Goal: Find specific page/section: Find specific page/section

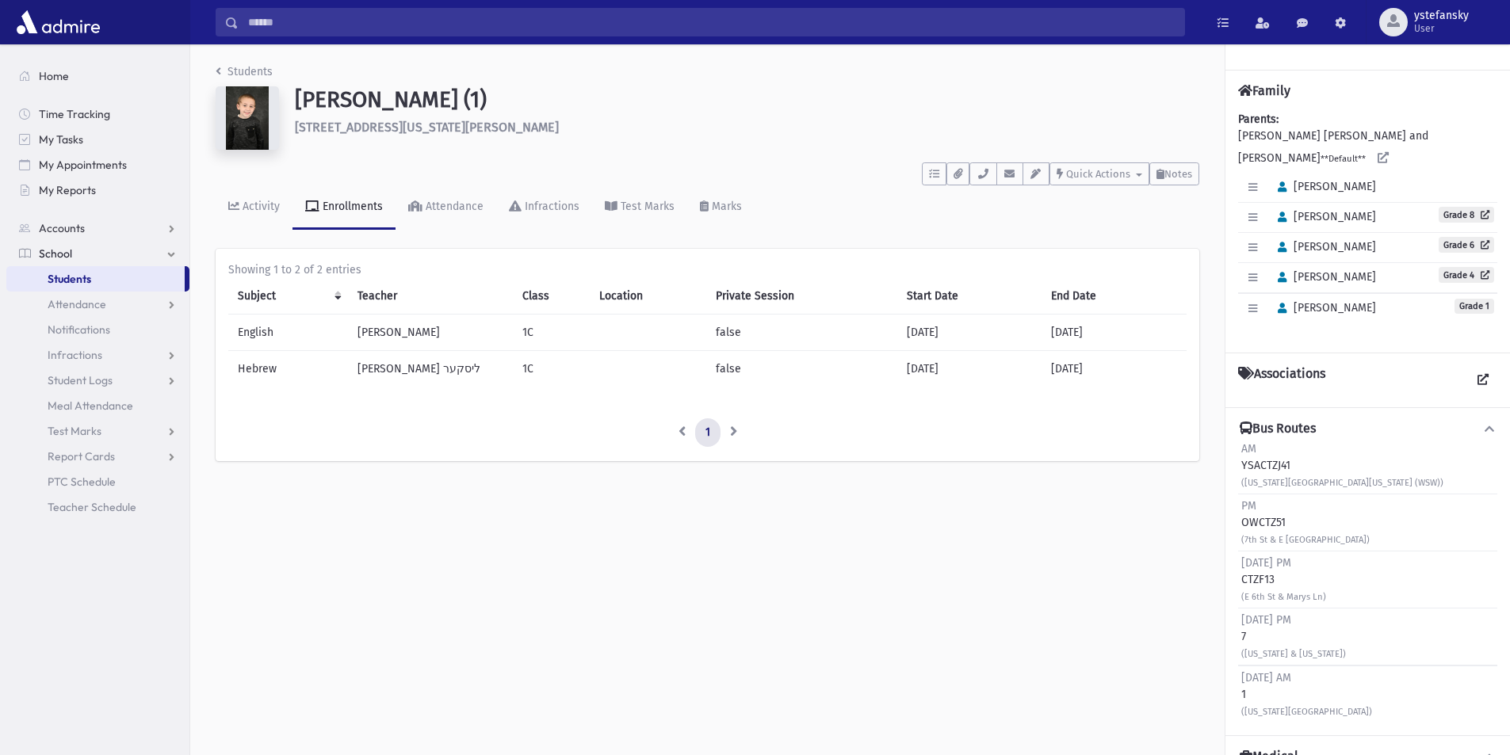
scroll to position [79, 0]
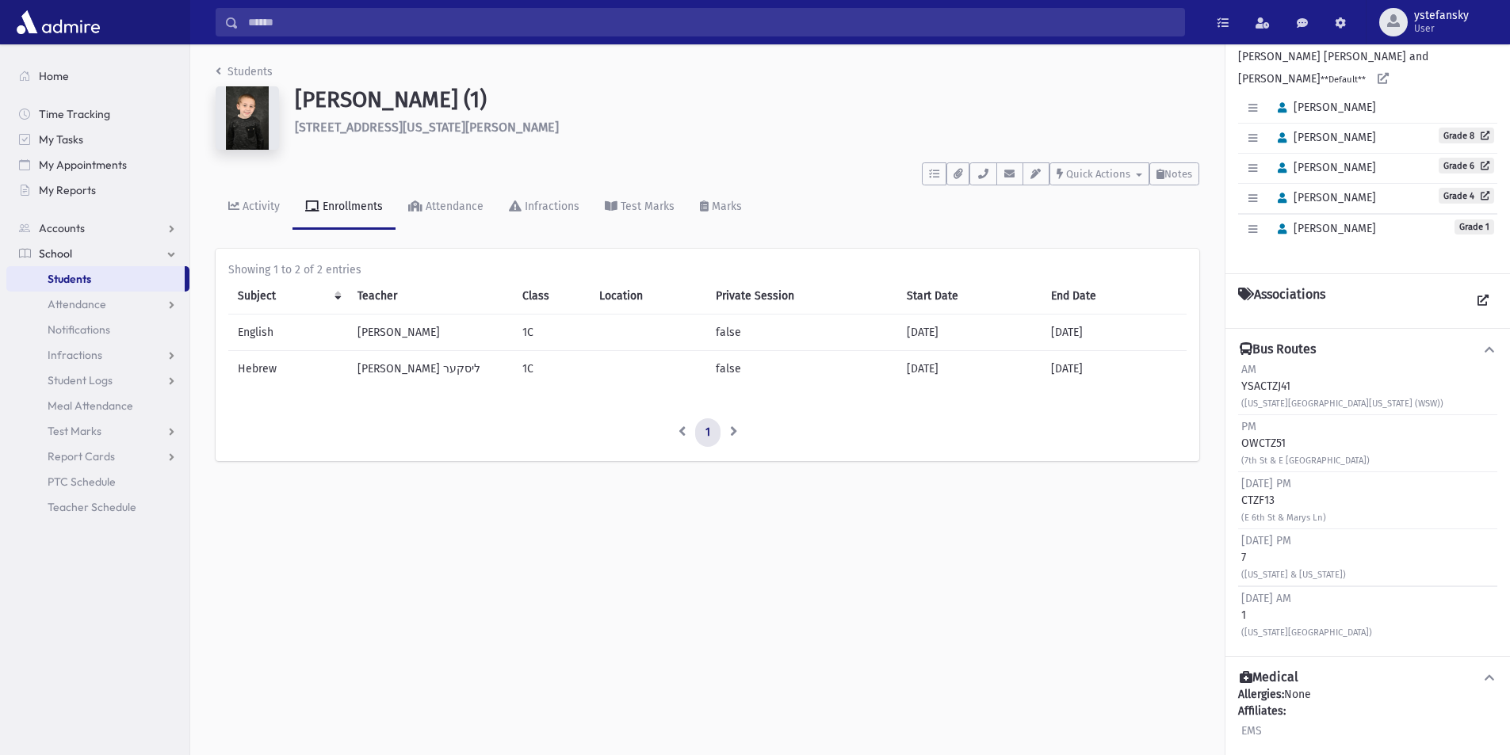
click at [97, 285] on link "Students" at bounding box center [95, 278] width 178 height 25
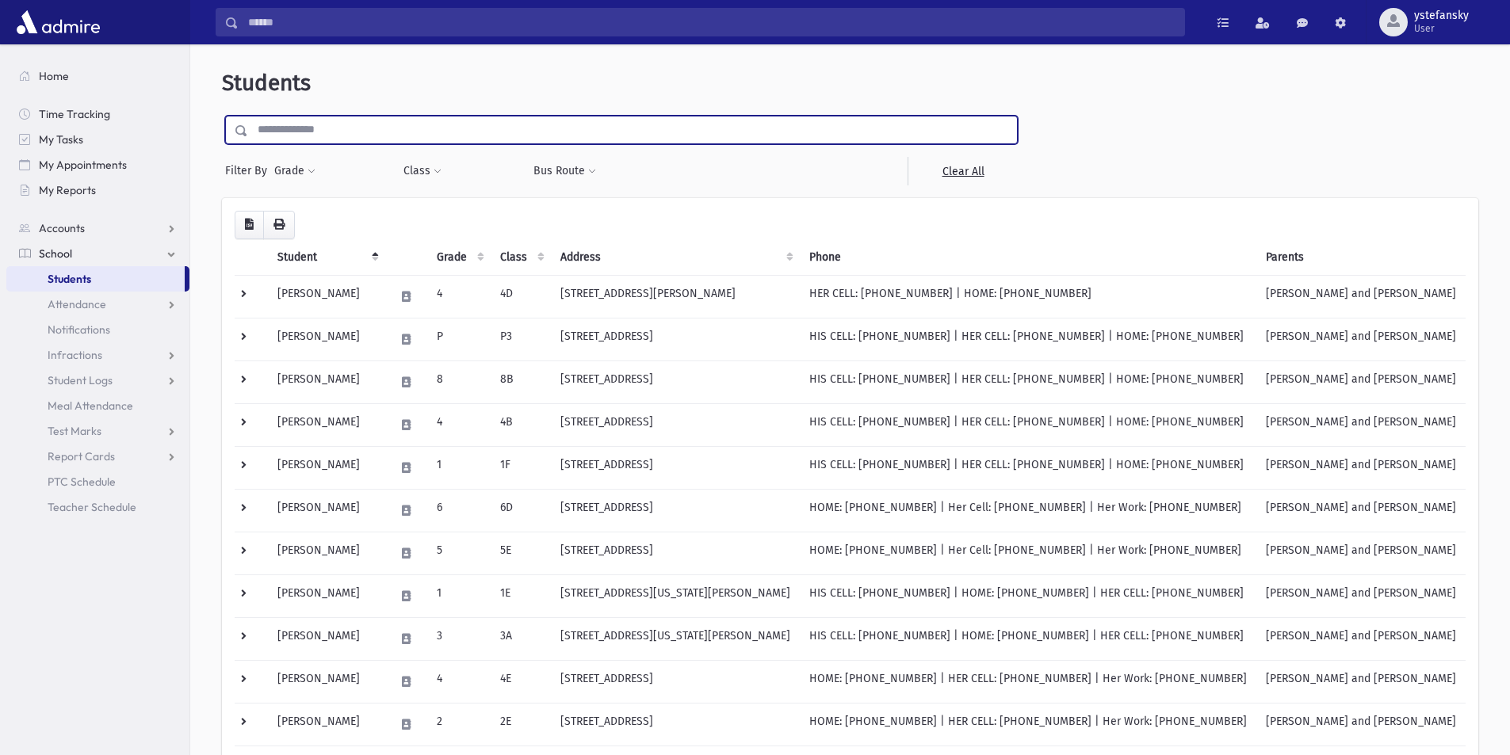
click at [498, 124] on input "text" at bounding box center [632, 130] width 769 height 29
type input "*****"
click at [222, 116] on input "submit" at bounding box center [244, 126] width 44 height 21
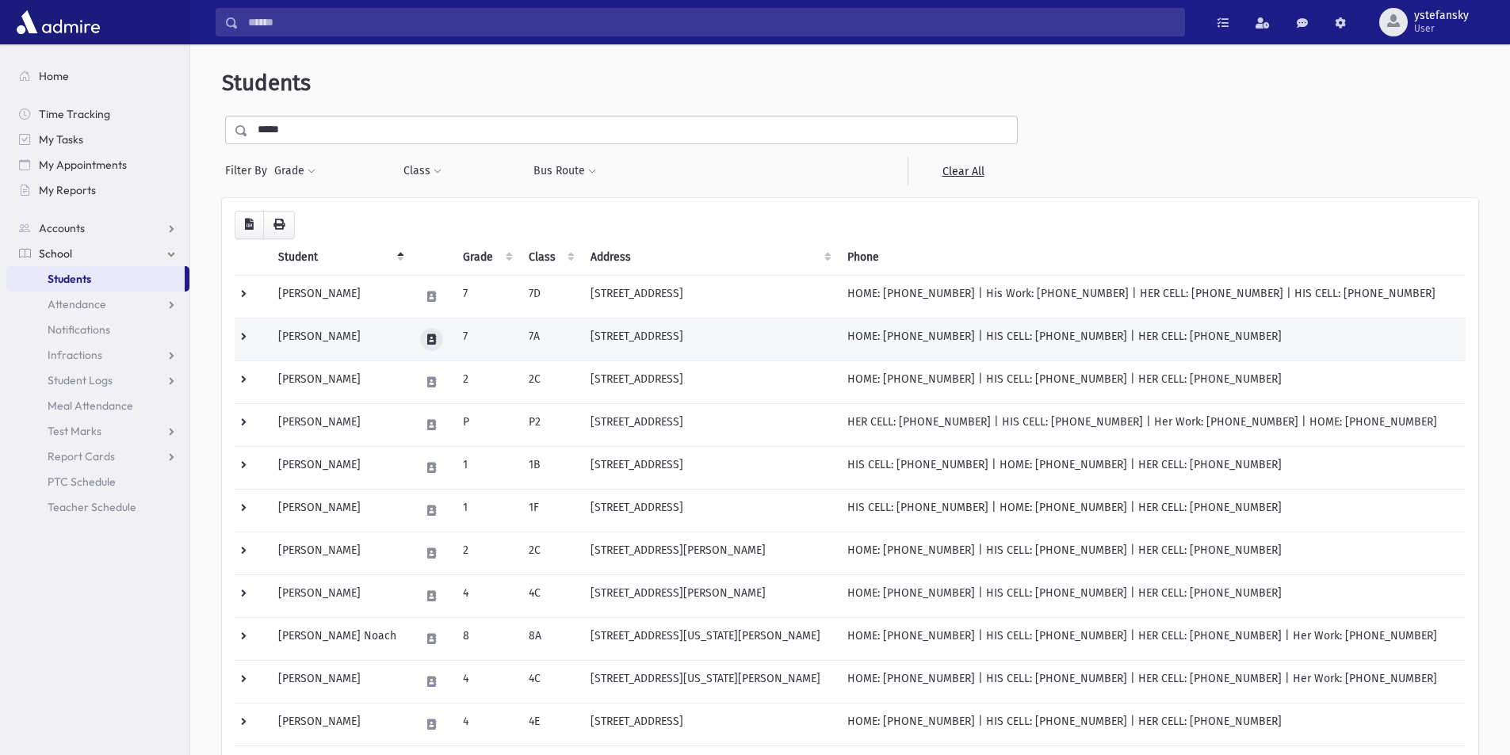
click at [443, 342] on button at bounding box center [431, 339] width 23 height 23
click at [704, 342] on td "[STREET_ADDRESS]" at bounding box center [709, 339] width 257 height 43
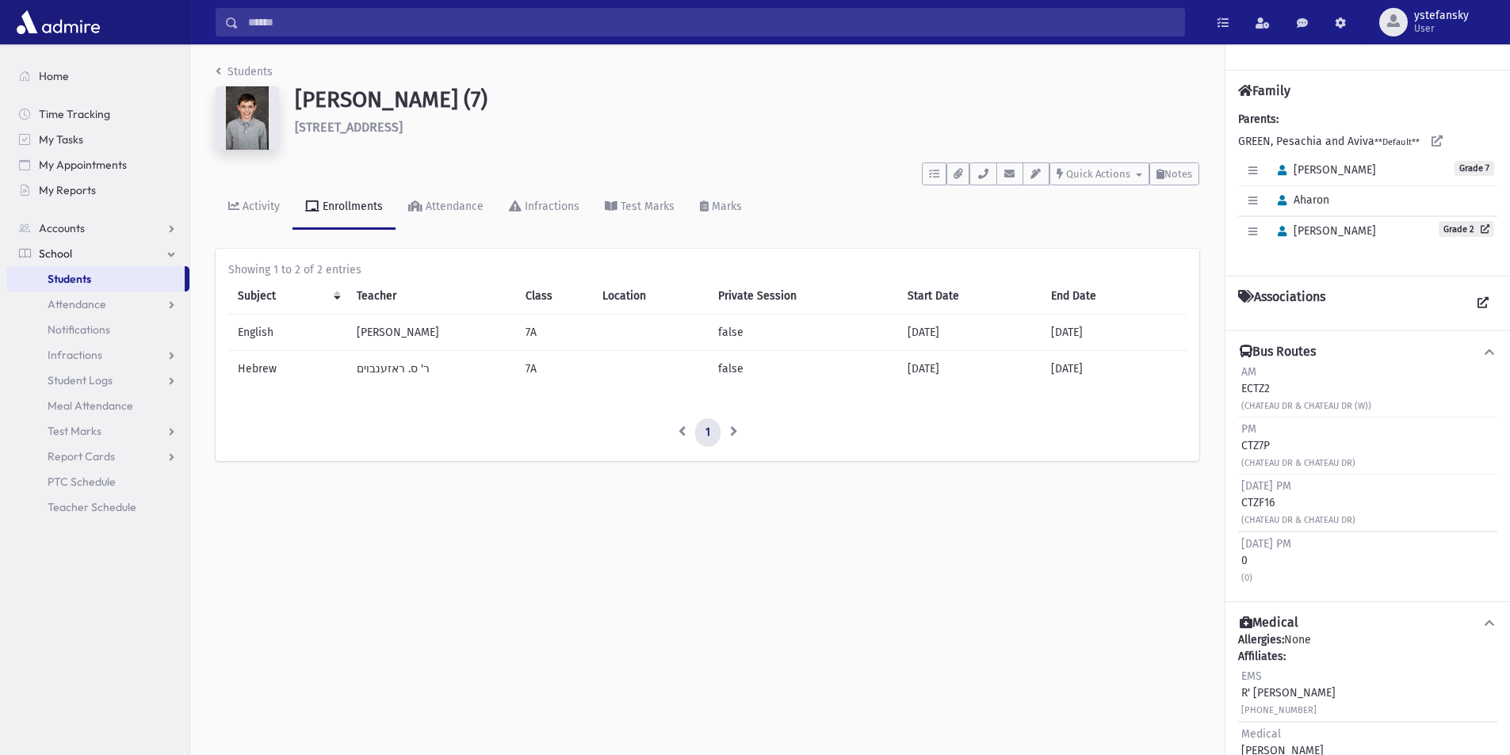
click at [134, 279] on link "Students" at bounding box center [95, 278] width 178 height 25
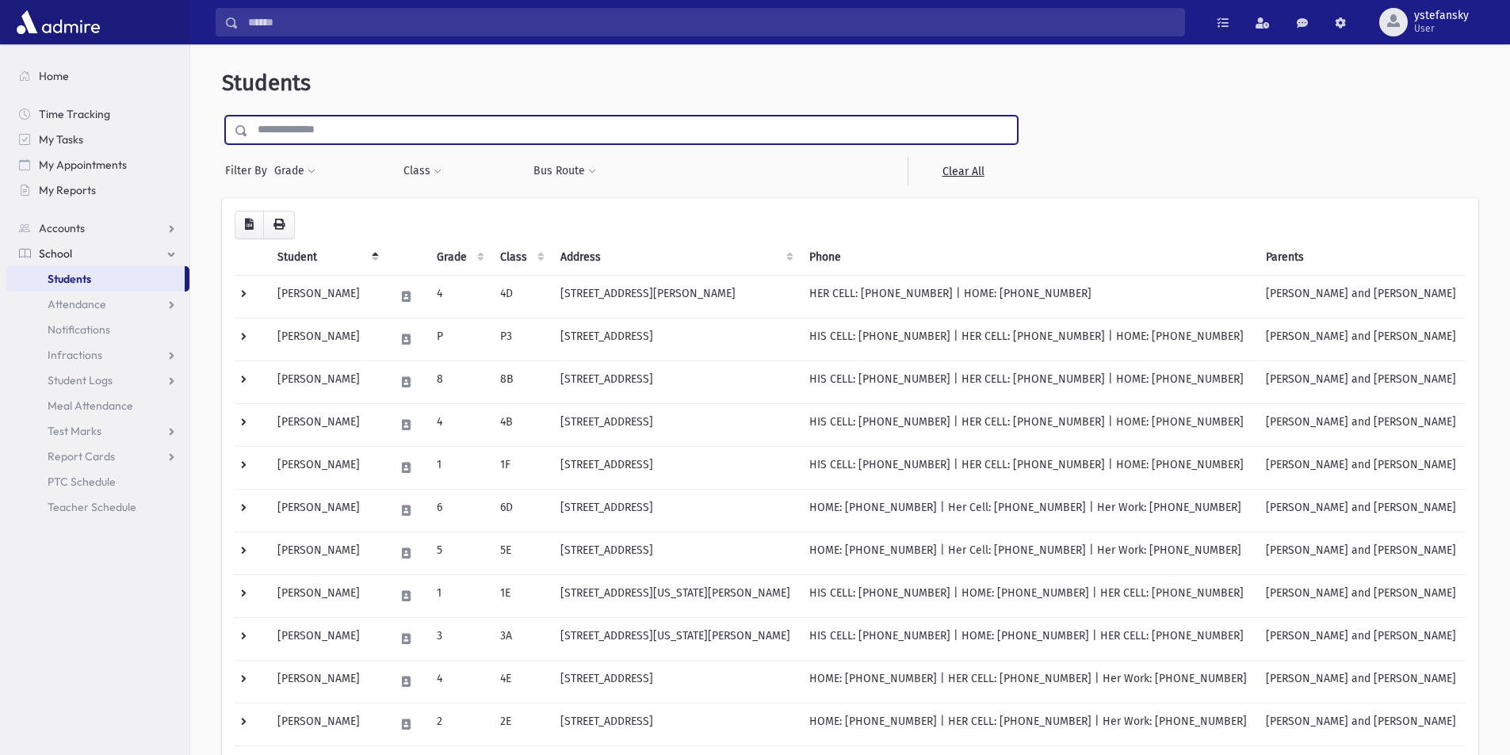
click at [398, 125] on input "text" at bounding box center [632, 130] width 769 height 29
type input "****"
click at [222, 116] on input "submit" at bounding box center [244, 126] width 44 height 21
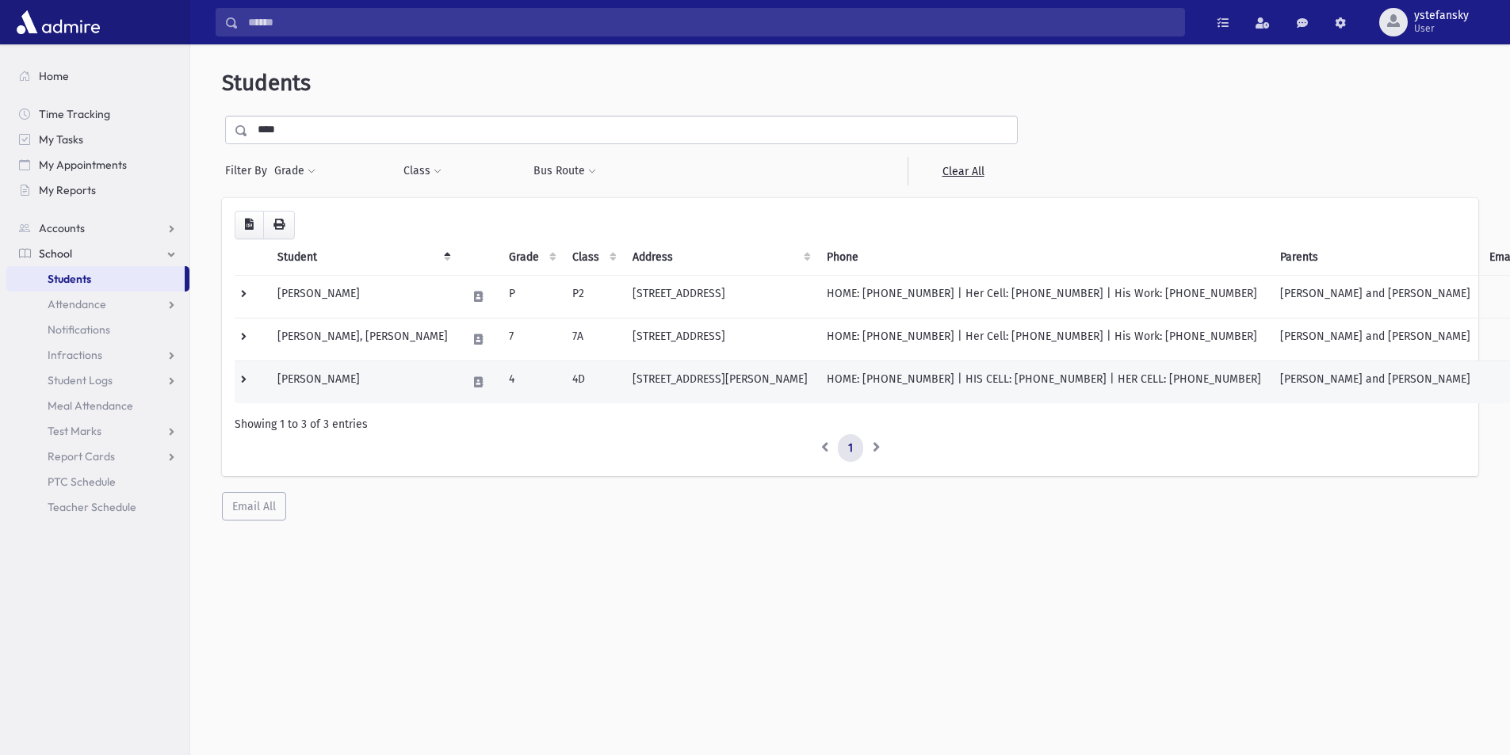
click at [350, 372] on td "[PERSON_NAME]" at bounding box center [362, 382] width 189 height 43
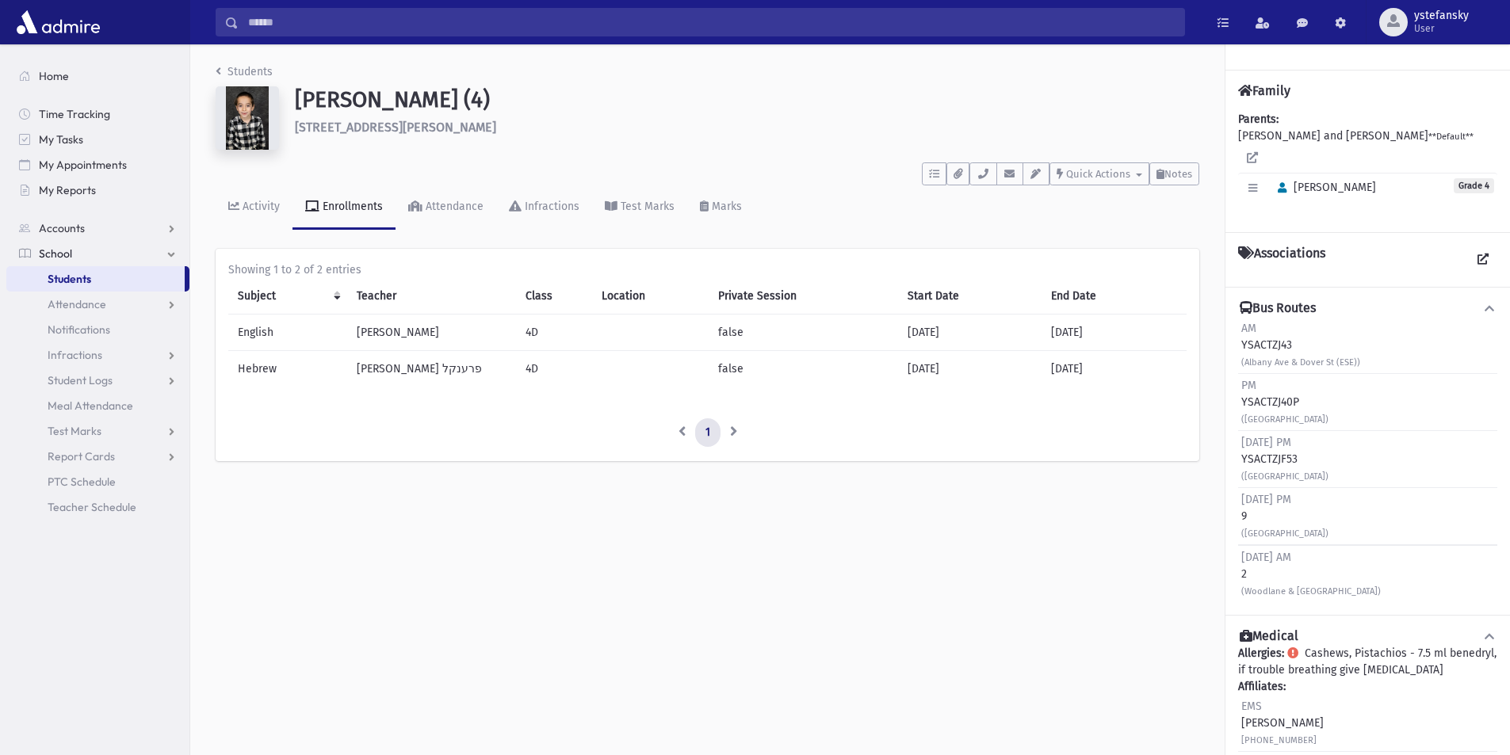
click at [1240, 518] on div "[DATE] PM 9 ([GEOGRAPHIC_DATA])" at bounding box center [1367, 516] width 259 height 57
